Goal: Navigation & Orientation: Find specific page/section

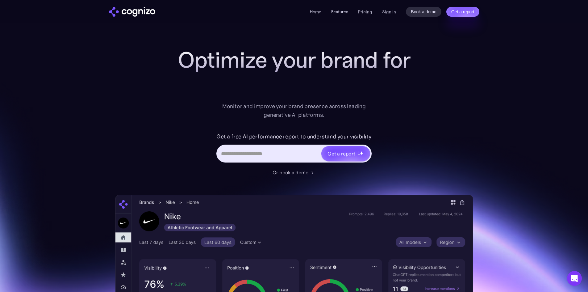
click at [338, 10] on link "Features" at bounding box center [339, 12] width 17 height 6
click at [367, 13] on link "Pricing" at bounding box center [365, 12] width 14 height 6
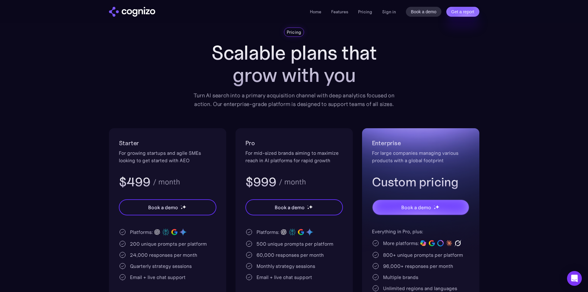
scroll to position [62, 0]
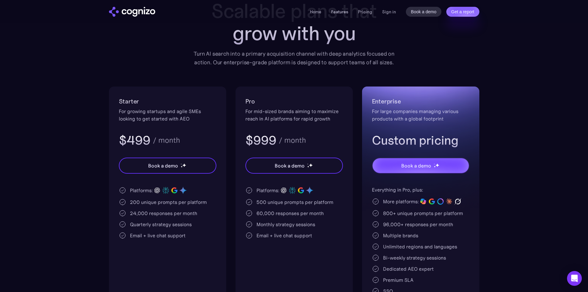
click at [335, 10] on link "Features" at bounding box center [339, 12] width 17 height 6
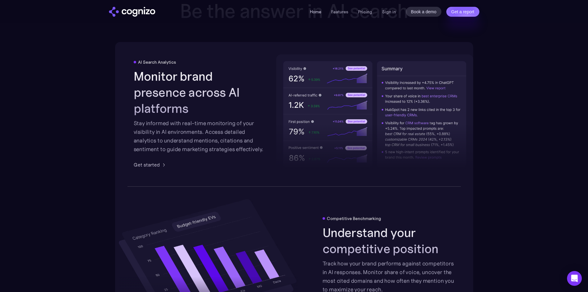
click at [319, 14] on link "Home" at bounding box center [315, 12] width 11 height 6
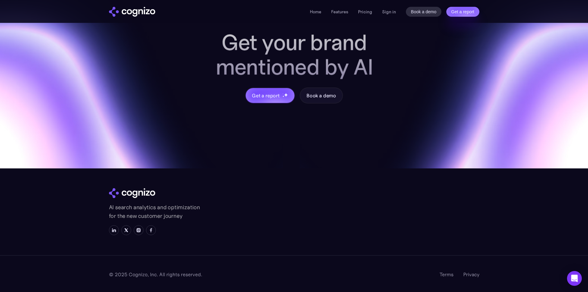
scroll to position [2429, 0]
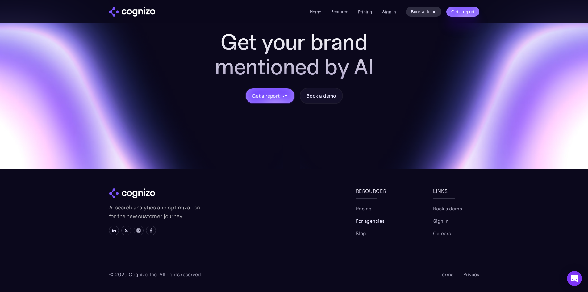
click at [377, 224] on link "For agencies" at bounding box center [370, 220] width 29 height 7
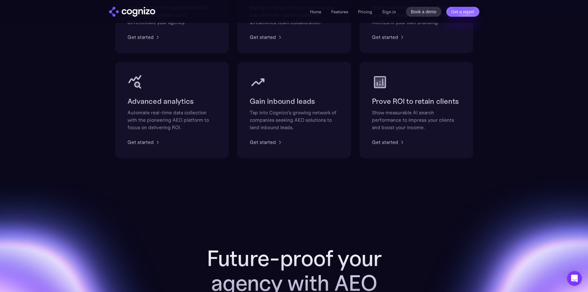
scroll to position [248, 0]
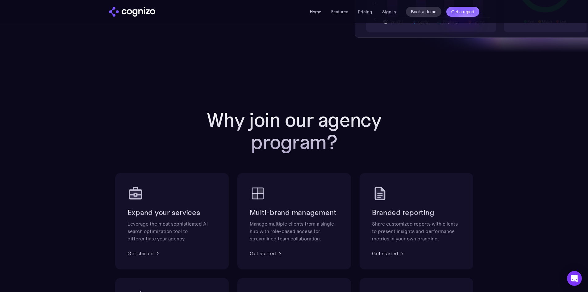
click at [313, 9] on link "Home" at bounding box center [315, 12] width 11 height 6
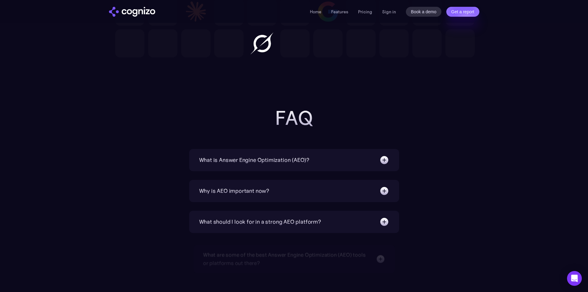
scroll to position [1884, 0]
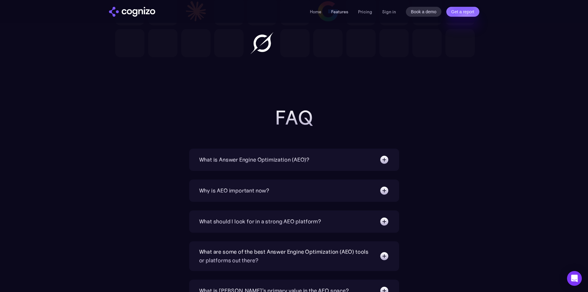
click at [344, 13] on link "Features" at bounding box center [339, 12] width 17 height 6
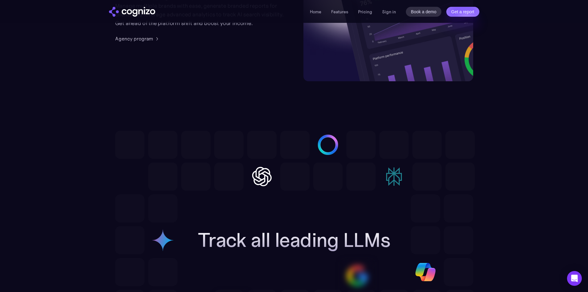
scroll to position [1673, 0]
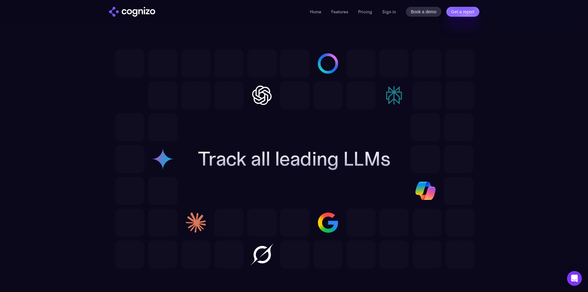
click at [135, 9] on img "home" at bounding box center [132, 12] width 46 height 10
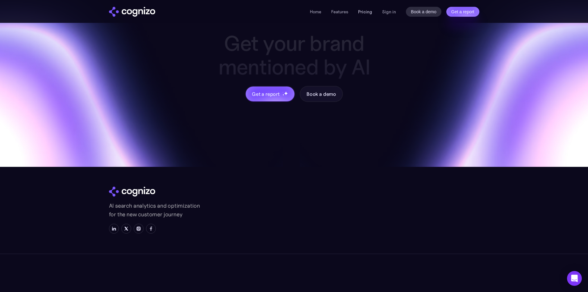
click at [361, 11] on link "Pricing" at bounding box center [365, 12] width 14 height 6
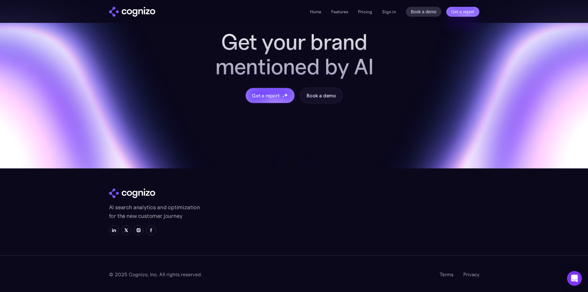
scroll to position [1846, 0]
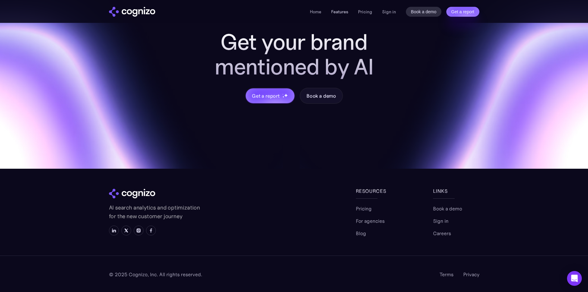
click at [346, 12] on link "Features" at bounding box center [339, 12] width 17 height 6
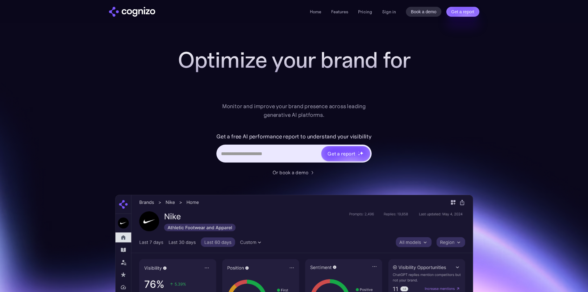
scroll to position [962, 0]
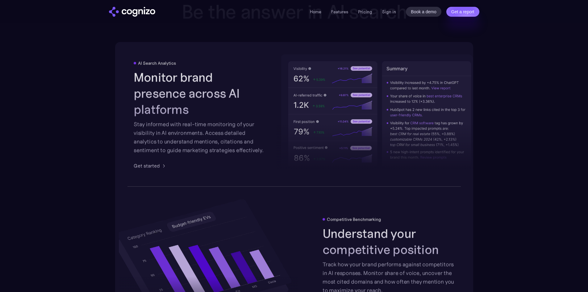
click at [315, 13] on link "Home" at bounding box center [315, 12] width 11 height 6
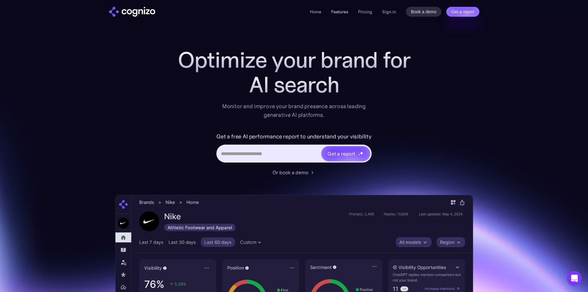
click at [348, 11] on link "Features" at bounding box center [339, 12] width 17 height 6
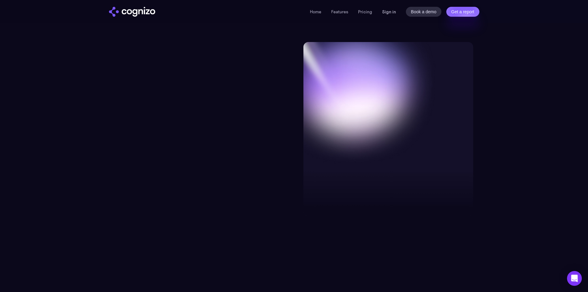
click at [391, 11] on link "Sign in" at bounding box center [389, 11] width 14 height 7
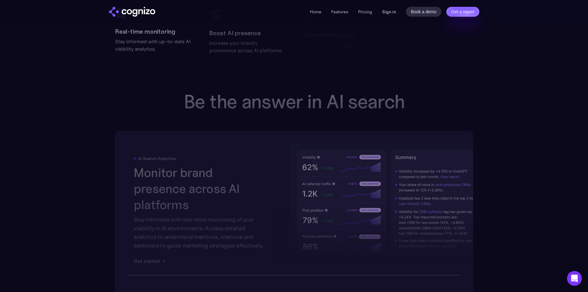
scroll to position [910, 0]
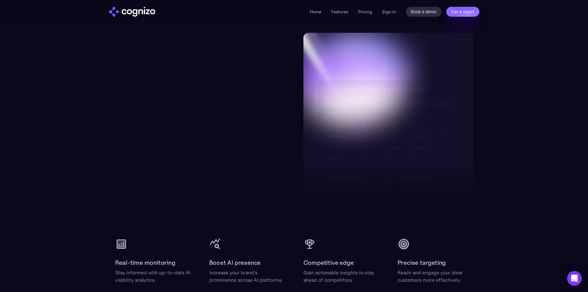
scroll to position [487, 0]
